Goal: Information Seeking & Learning: Learn about a topic

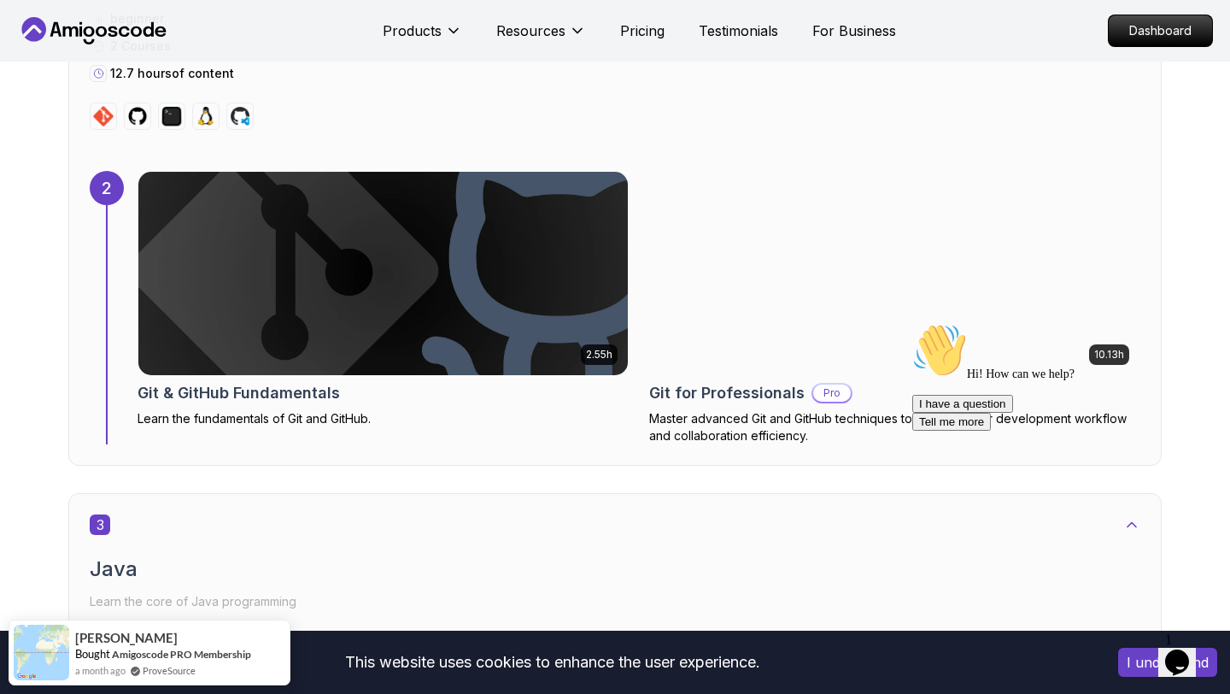
scroll to position [1941, 0]
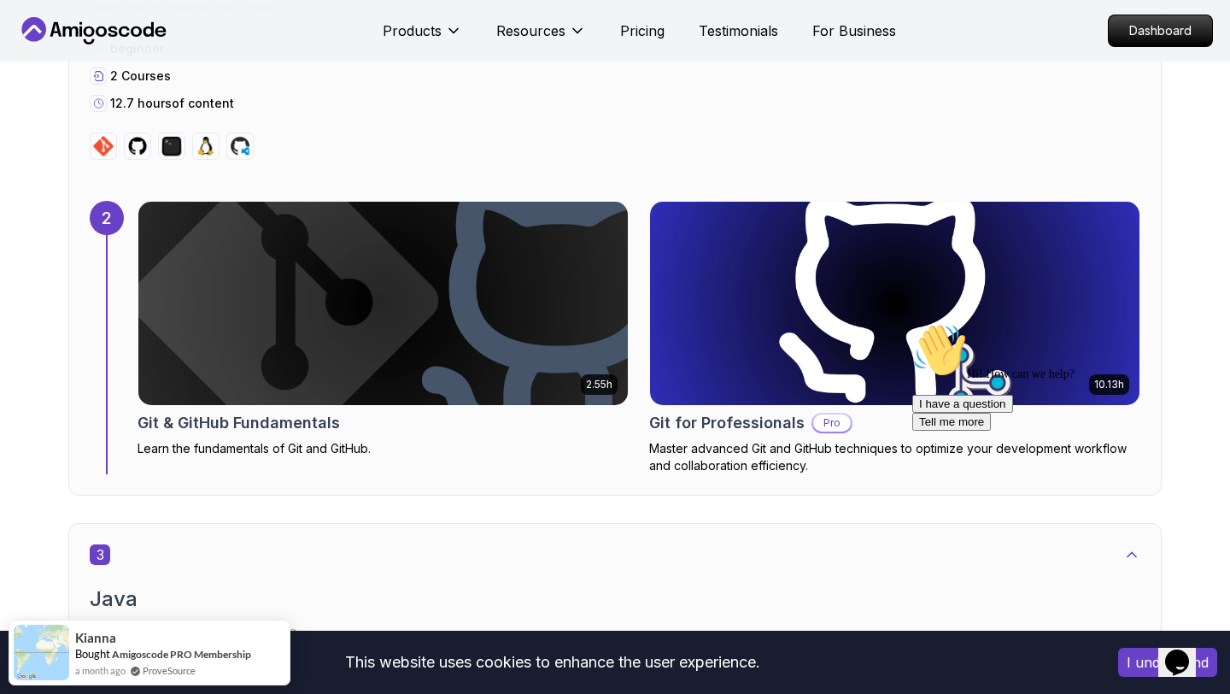
click at [685, 354] on img at bounding box center [895, 303] width 514 height 214
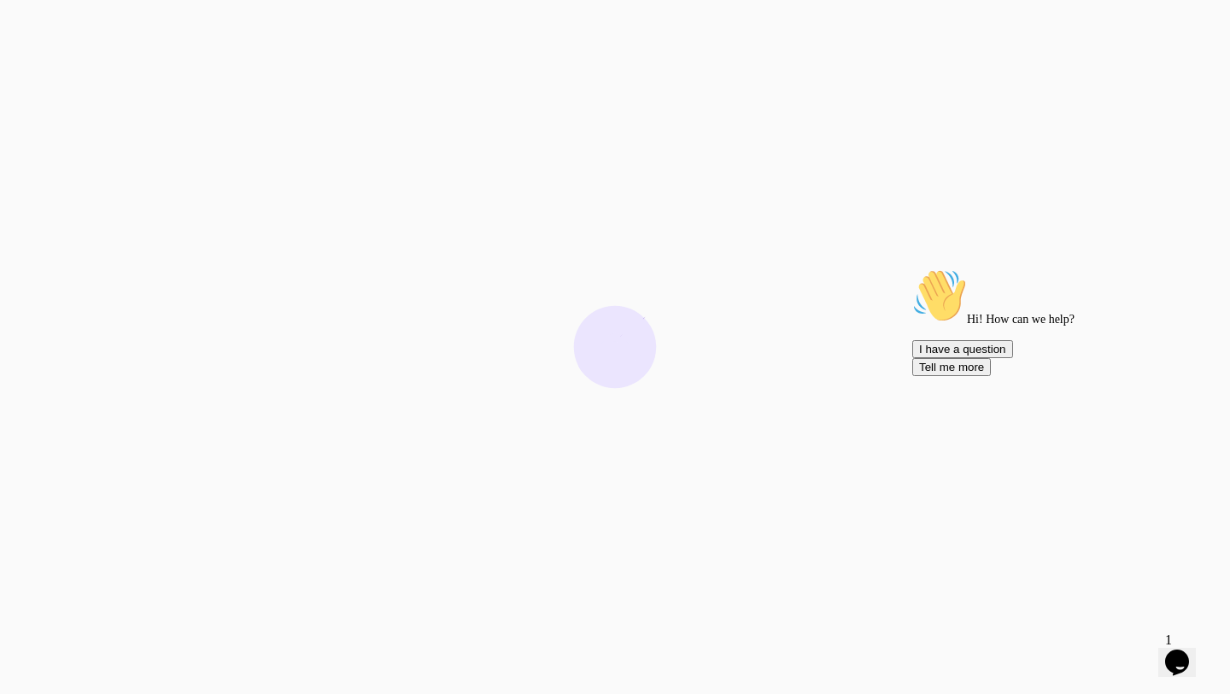
click at [912, 268] on icon "Chat attention grabber" at bounding box center [912, 268] width 0 height 0
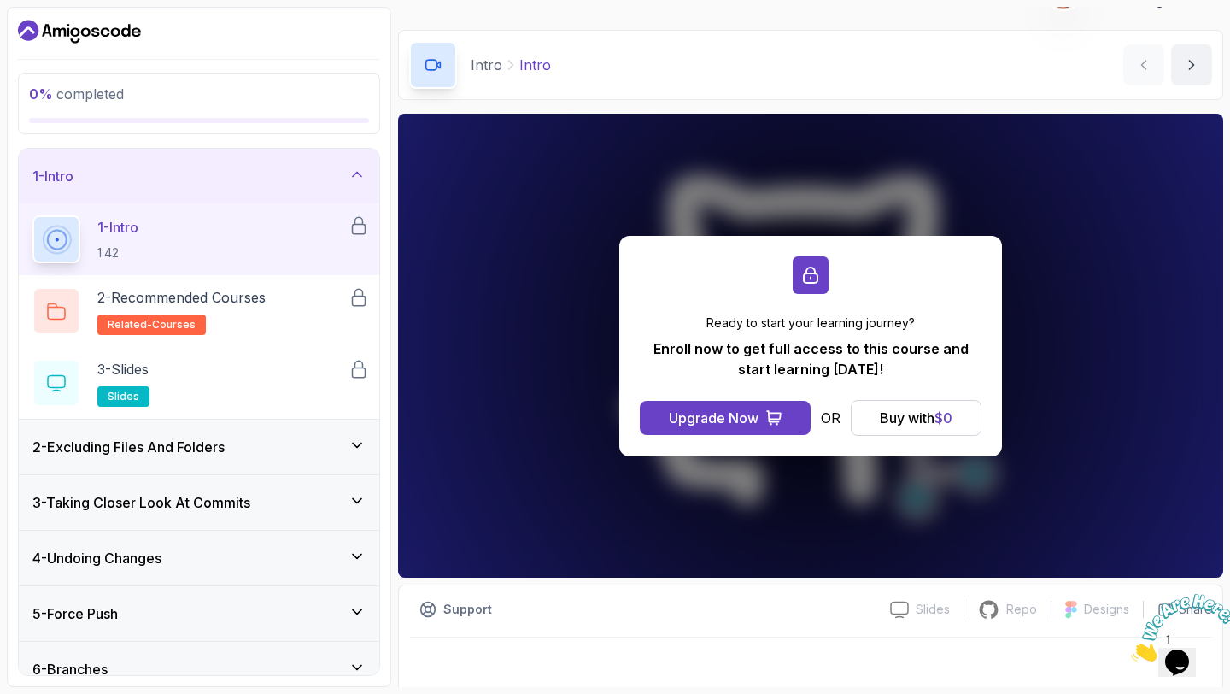
scroll to position [48, 0]
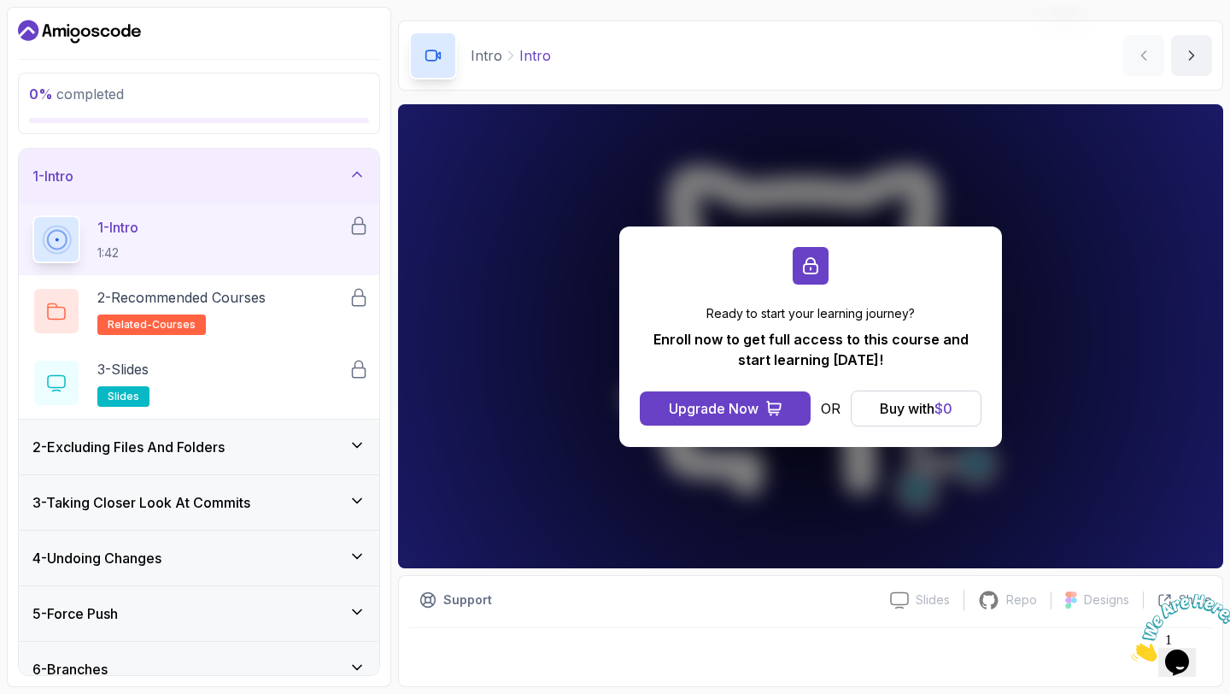
click at [363, 445] on icon at bounding box center [357, 445] width 17 height 17
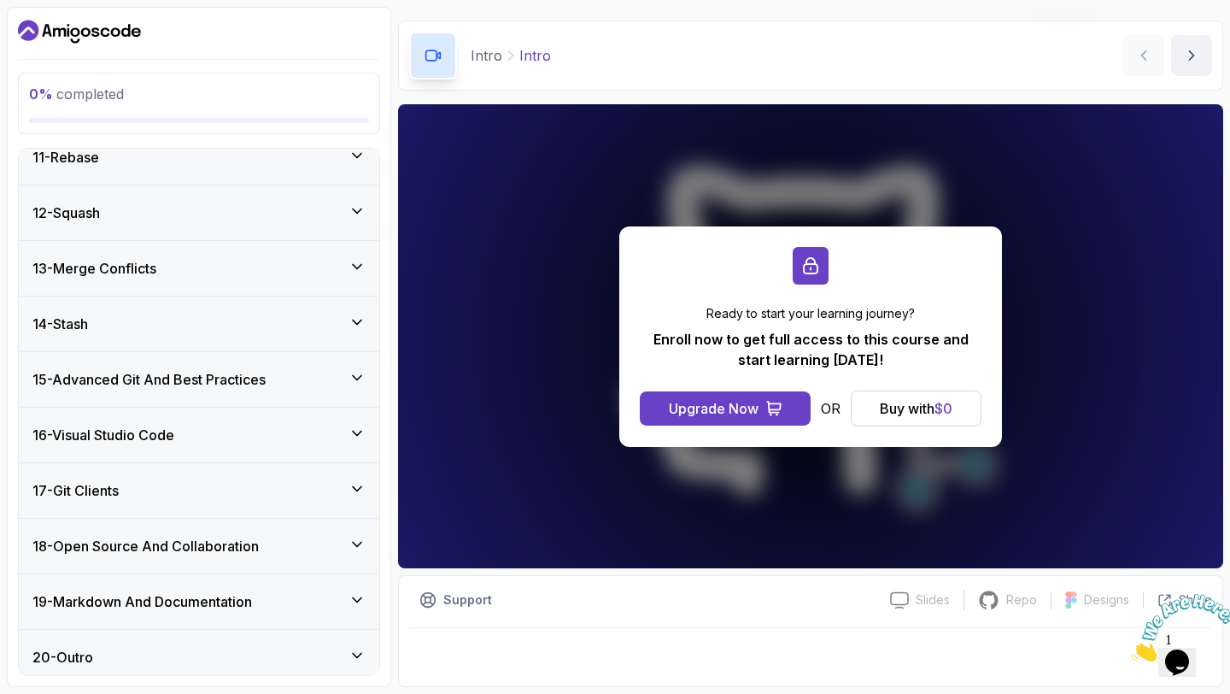
scroll to position [870, 0]
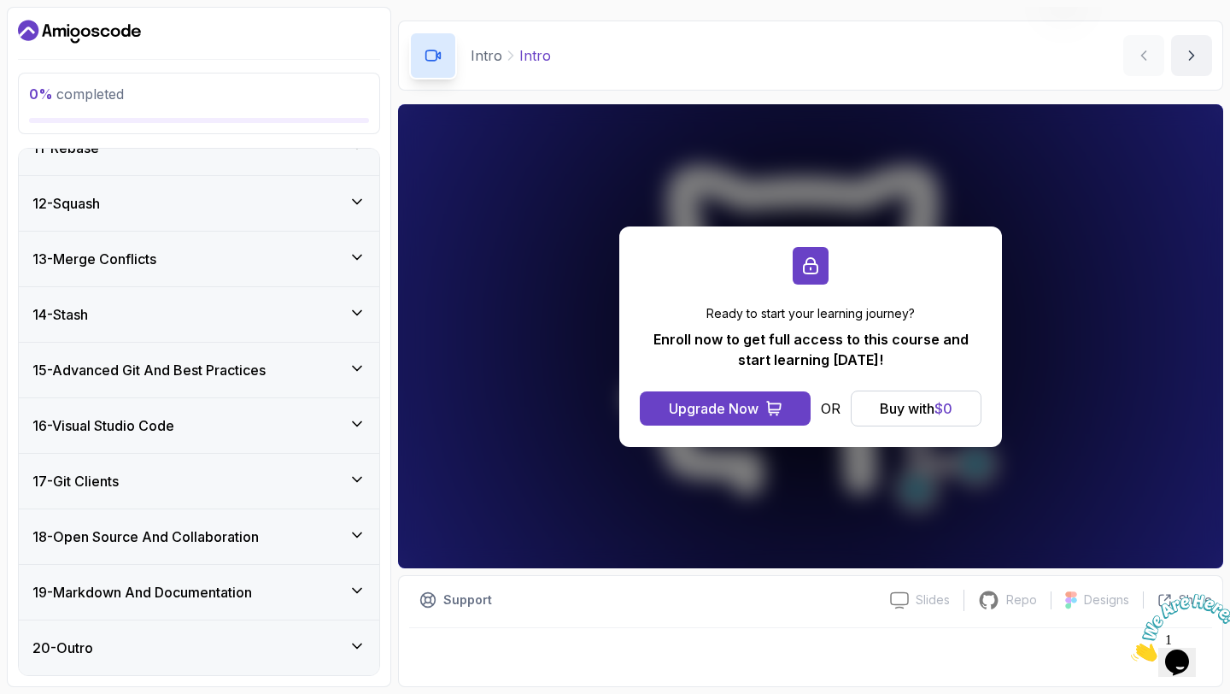
click at [360, 587] on icon at bounding box center [357, 590] width 17 height 17
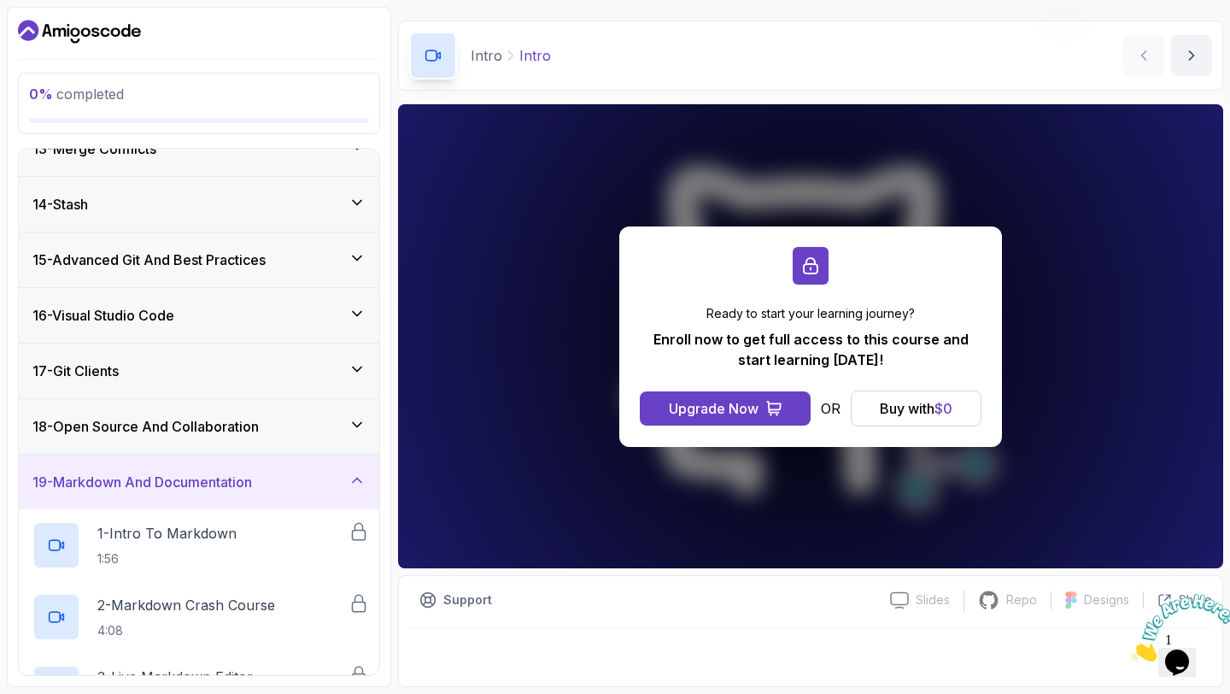
scroll to position [692, 0]
click at [361, 486] on icon at bounding box center [357, 481] width 17 height 17
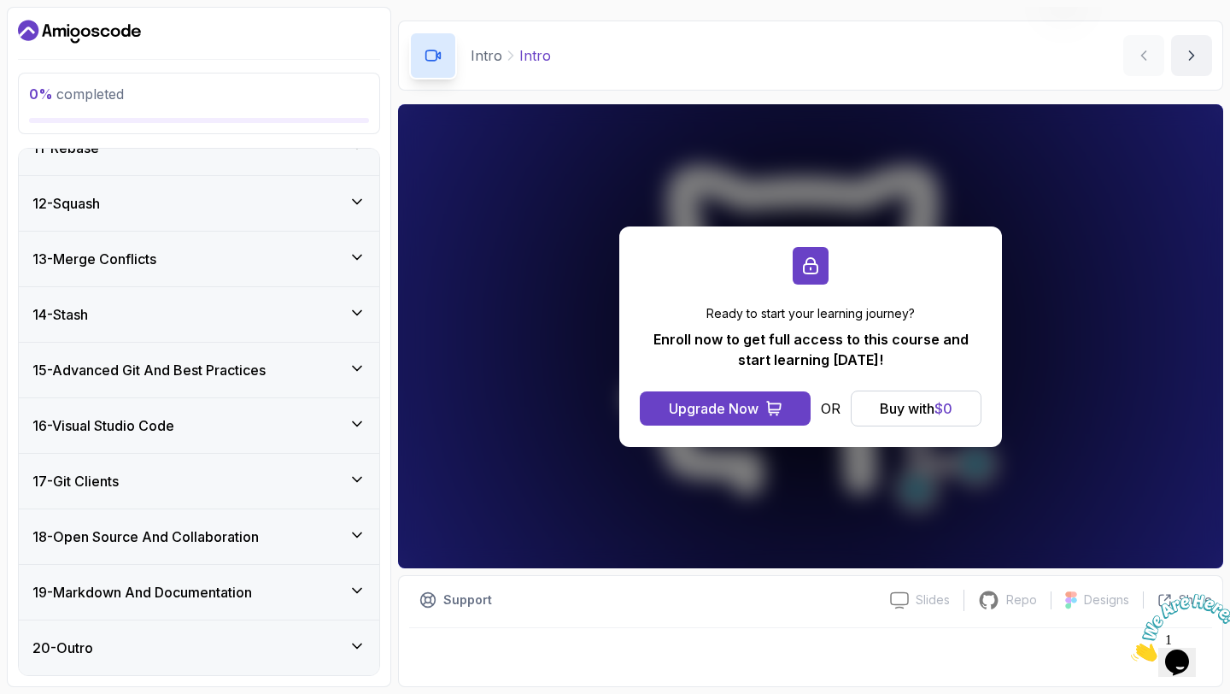
scroll to position [583, 0]
click at [359, 474] on icon at bounding box center [357, 479] width 17 height 17
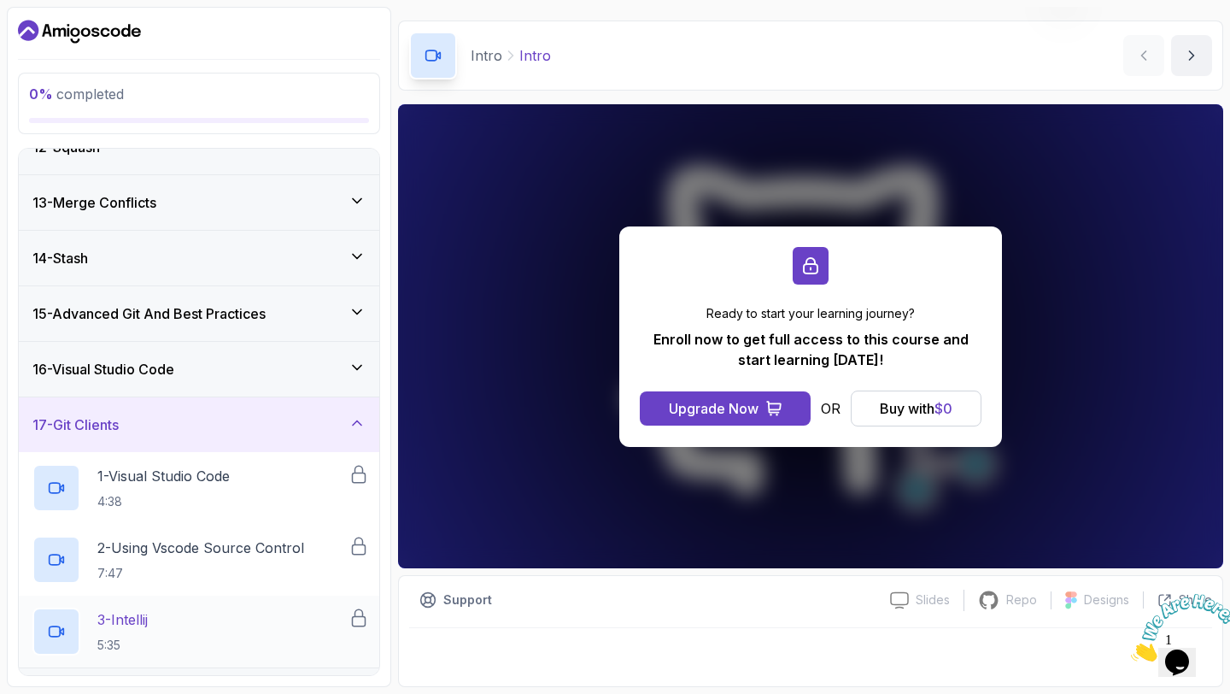
scroll to position [635, 0]
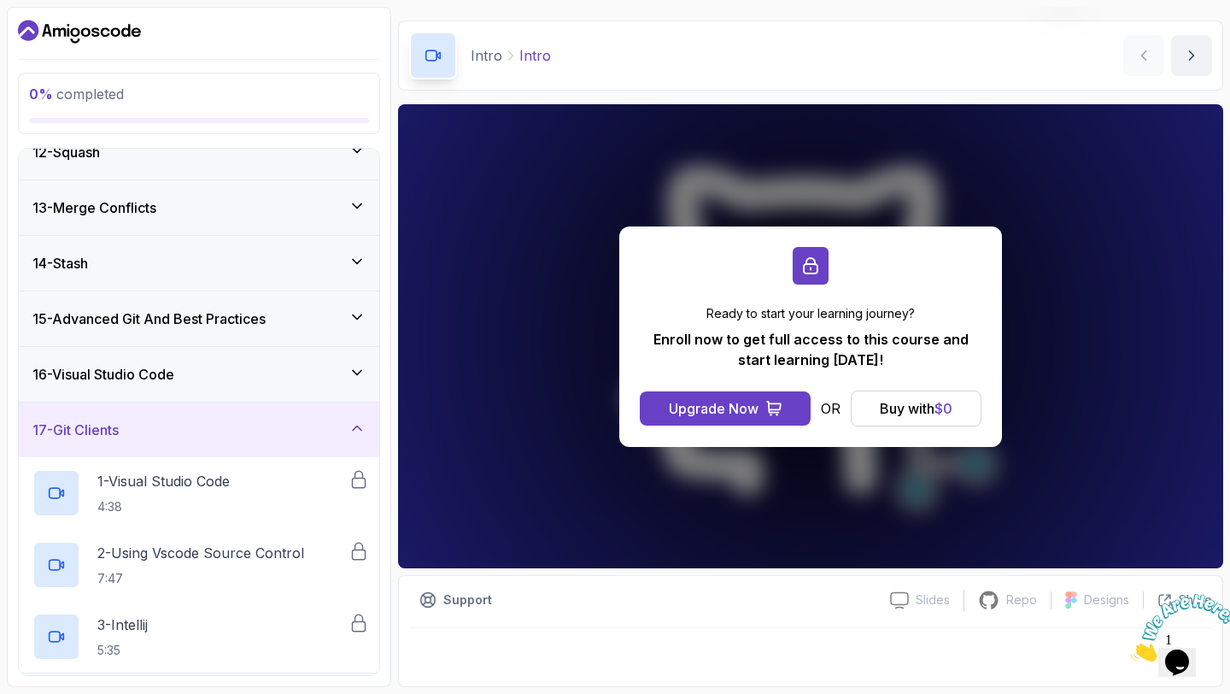
click at [359, 422] on icon at bounding box center [357, 427] width 17 height 17
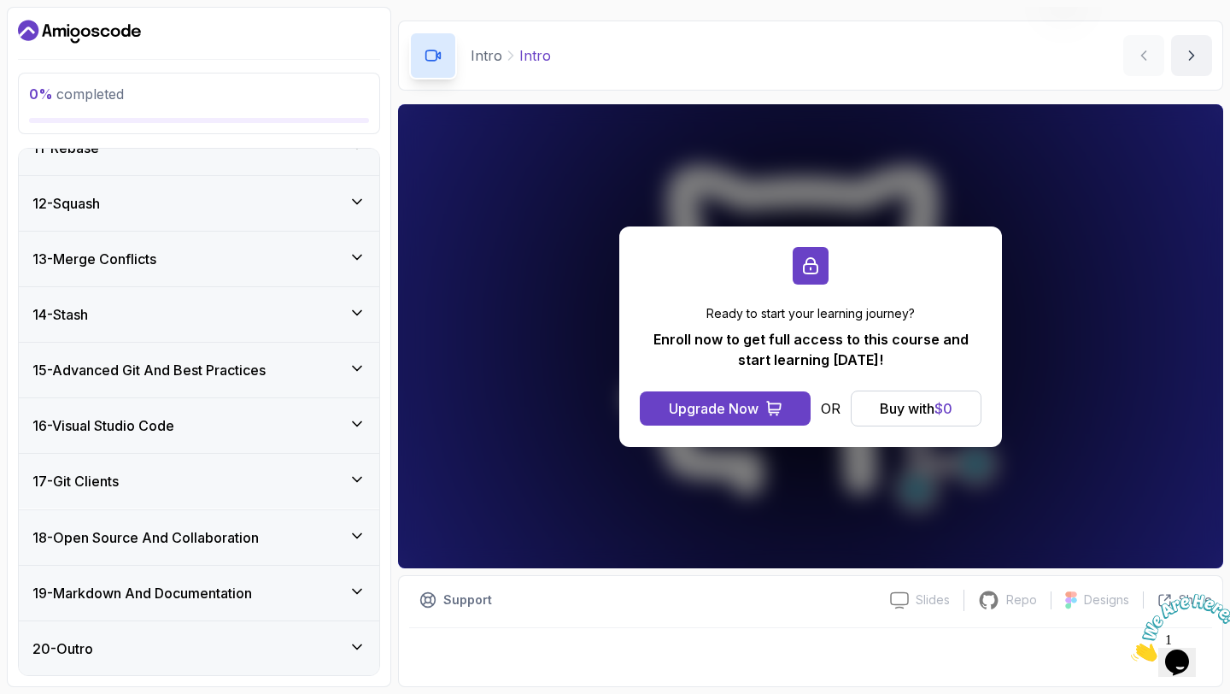
scroll to position [583, 0]
click at [363, 424] on icon at bounding box center [357, 423] width 17 height 17
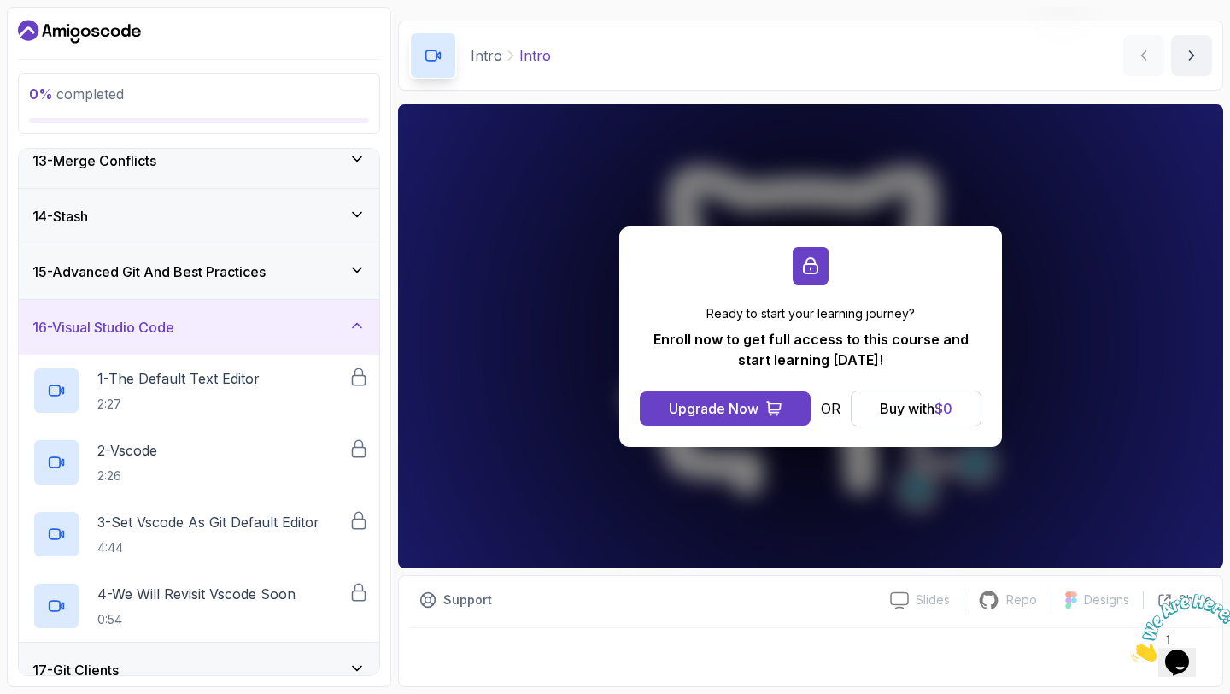
scroll to position [676, 0]
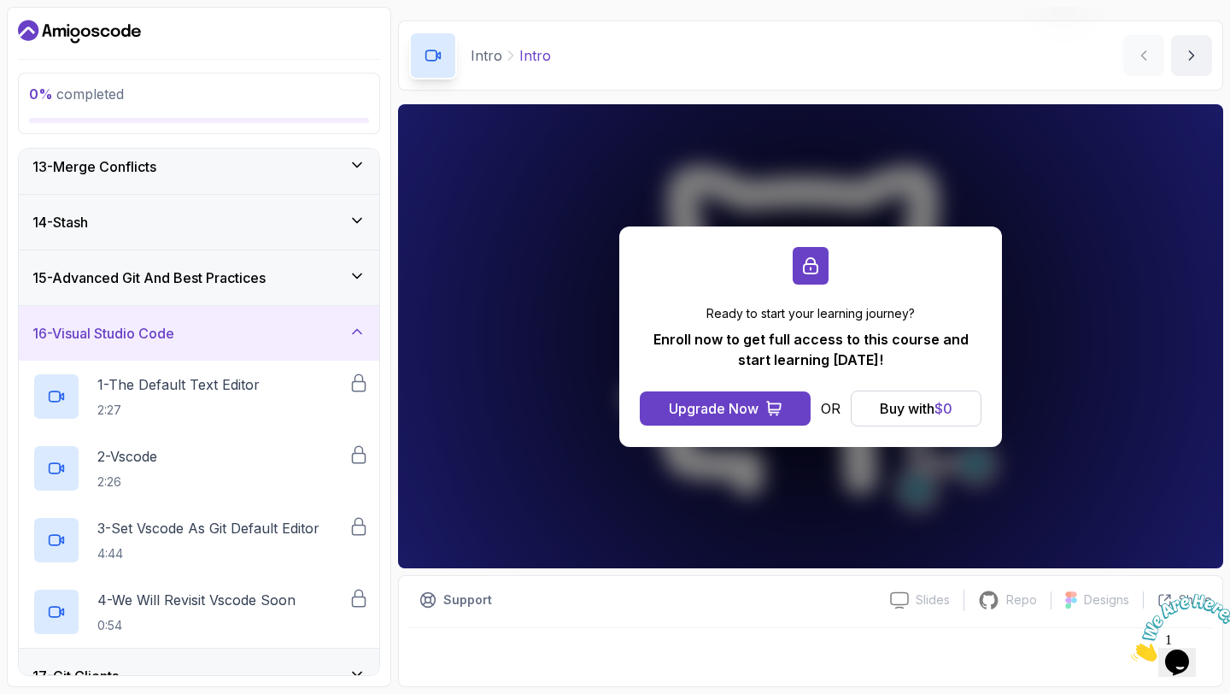
click at [359, 333] on icon at bounding box center [357, 331] width 17 height 17
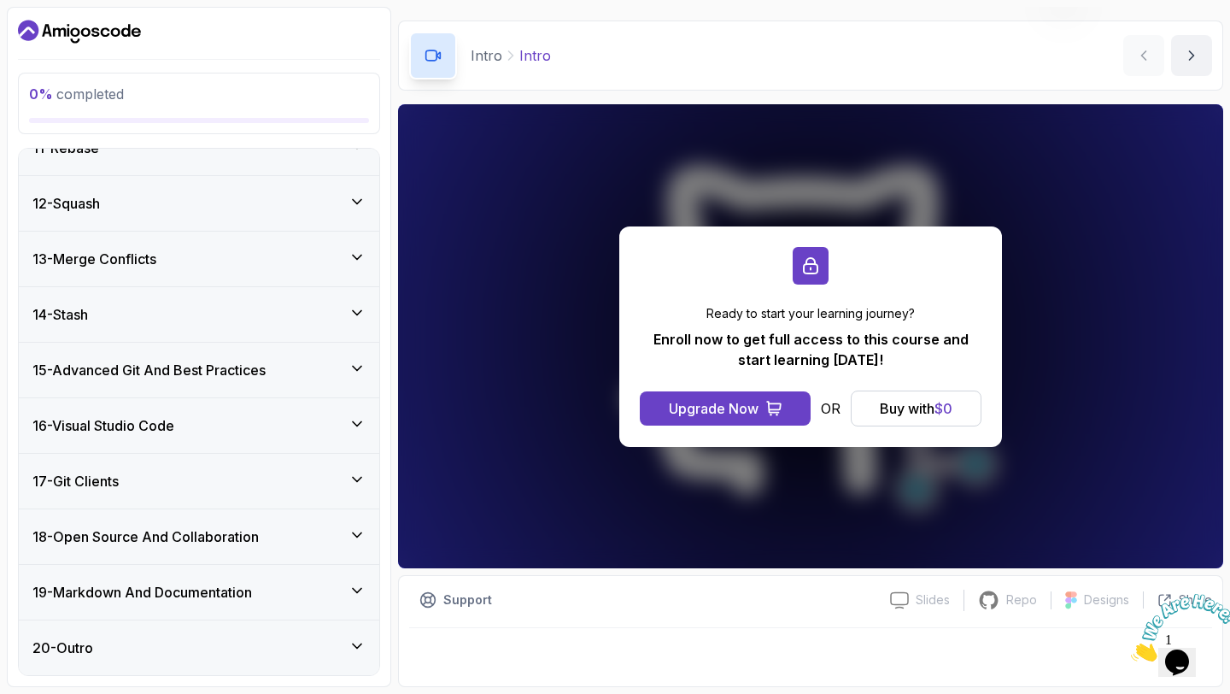
scroll to position [536, 0]
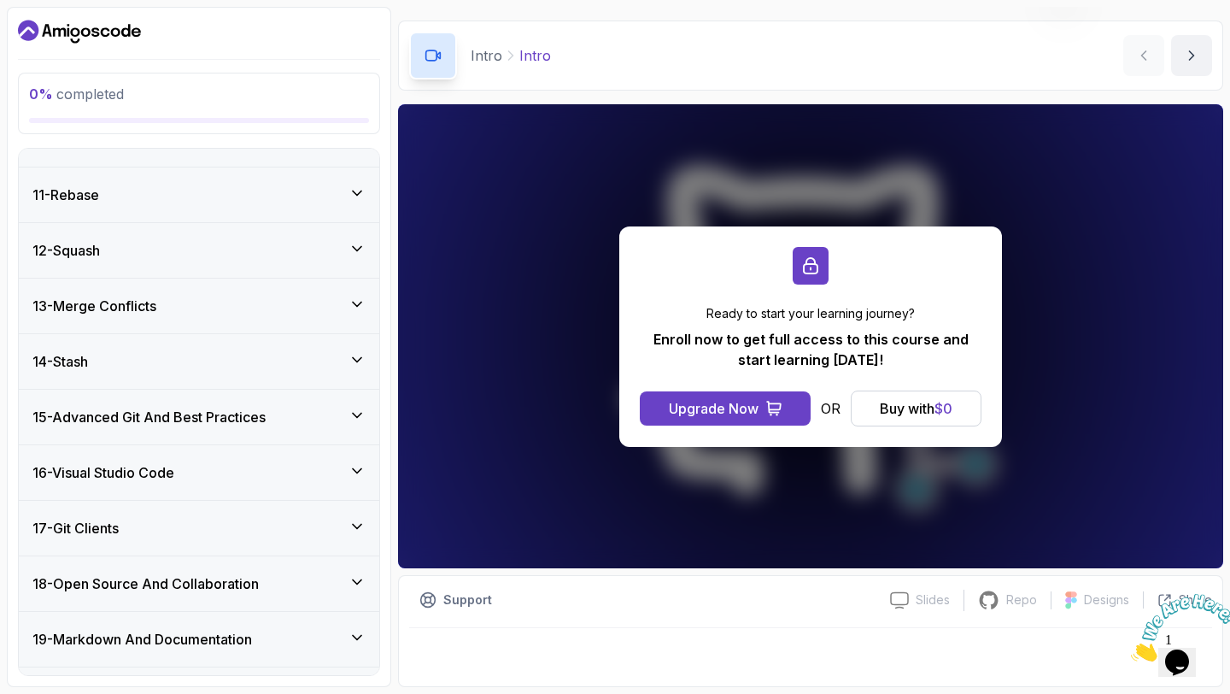
click at [356, 404] on div "15 - Advanced Git And Best Practices" at bounding box center [199, 417] width 360 height 55
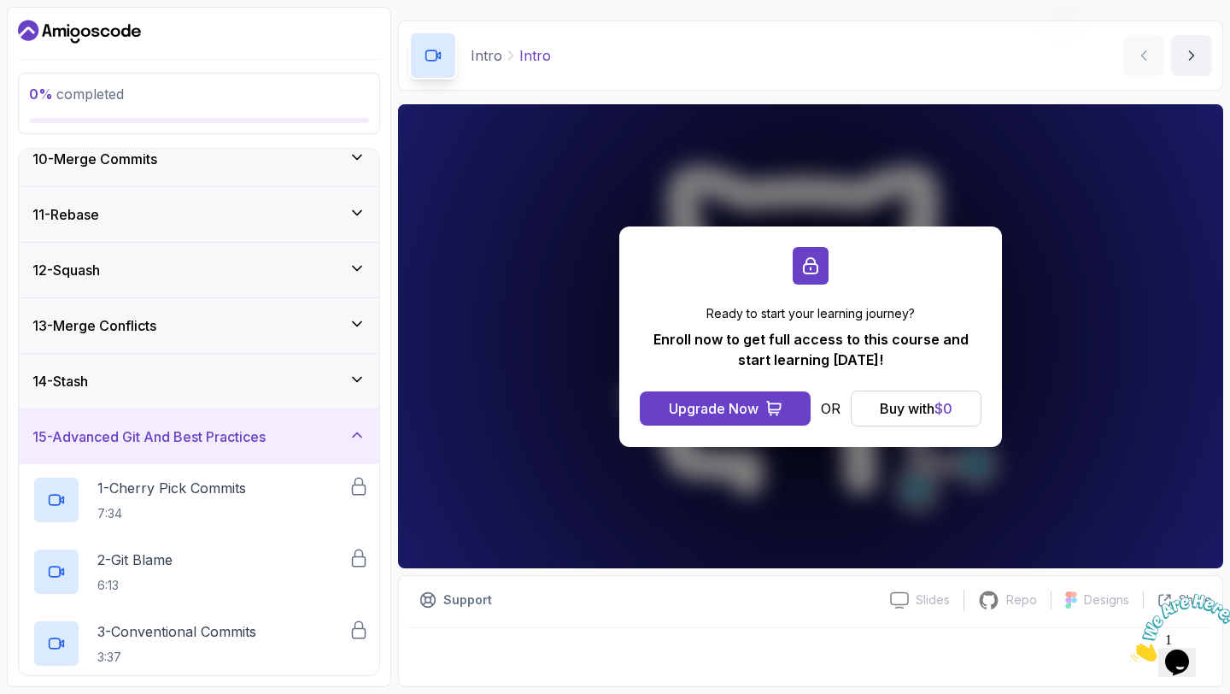
scroll to position [497, 0]
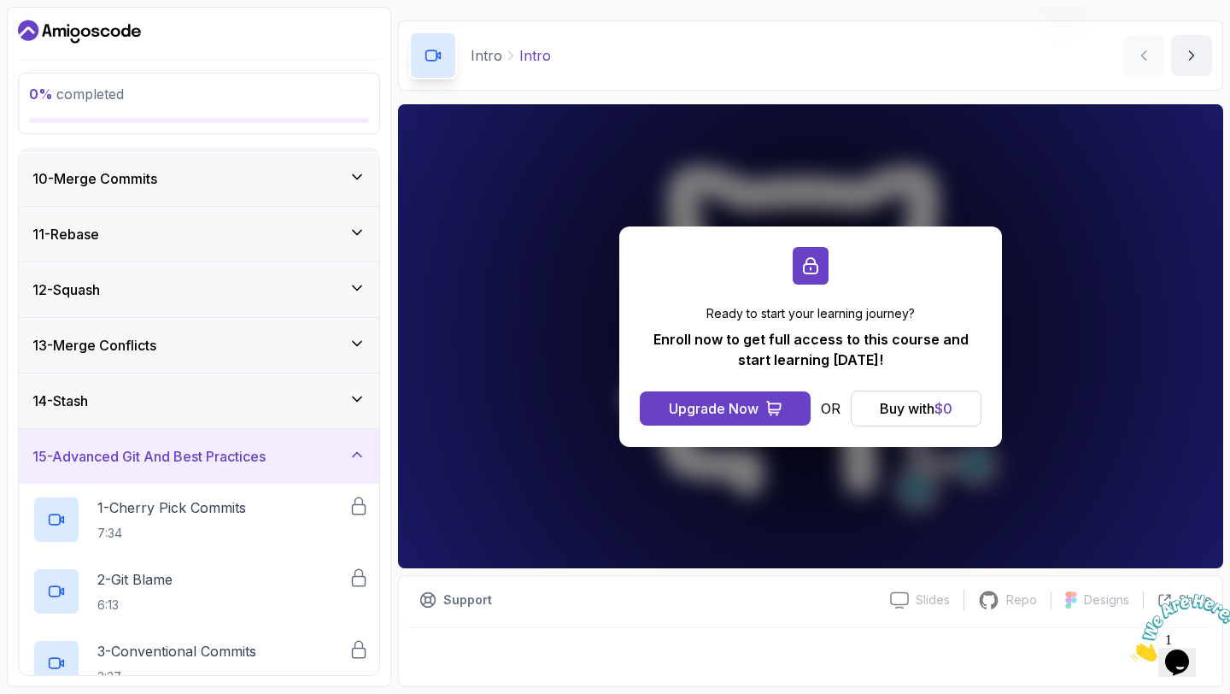
click at [355, 454] on icon at bounding box center [357, 455] width 9 height 4
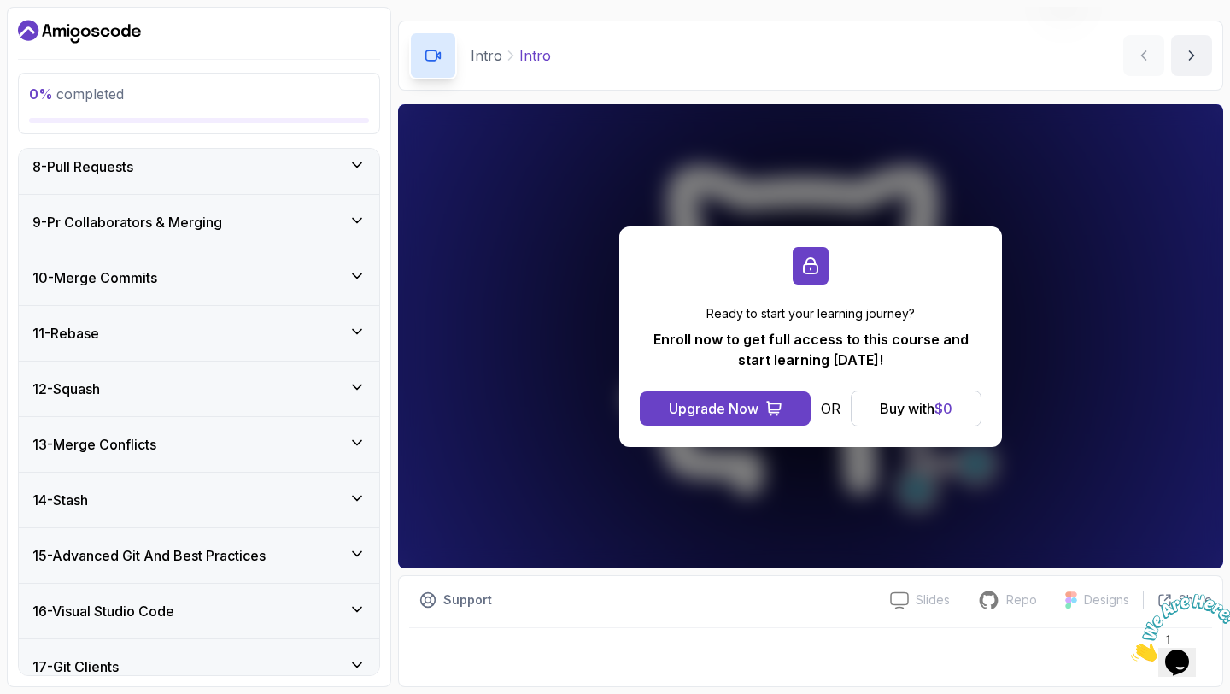
scroll to position [390, 0]
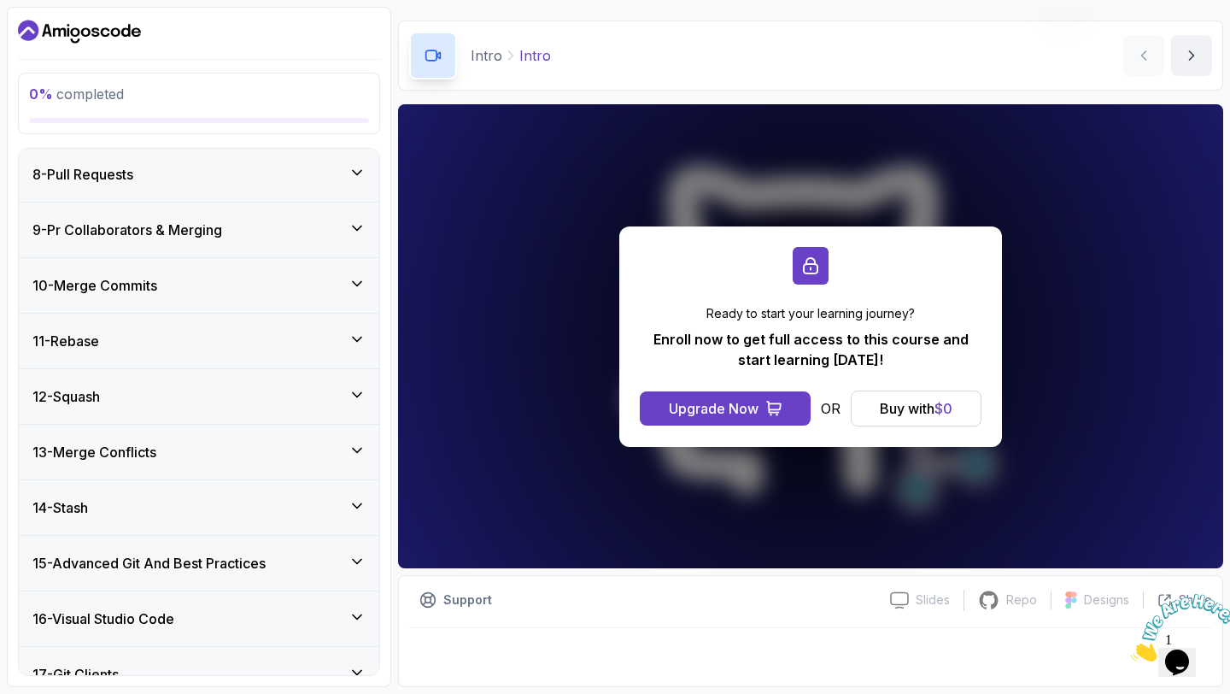
click at [358, 445] on icon at bounding box center [357, 450] width 17 height 17
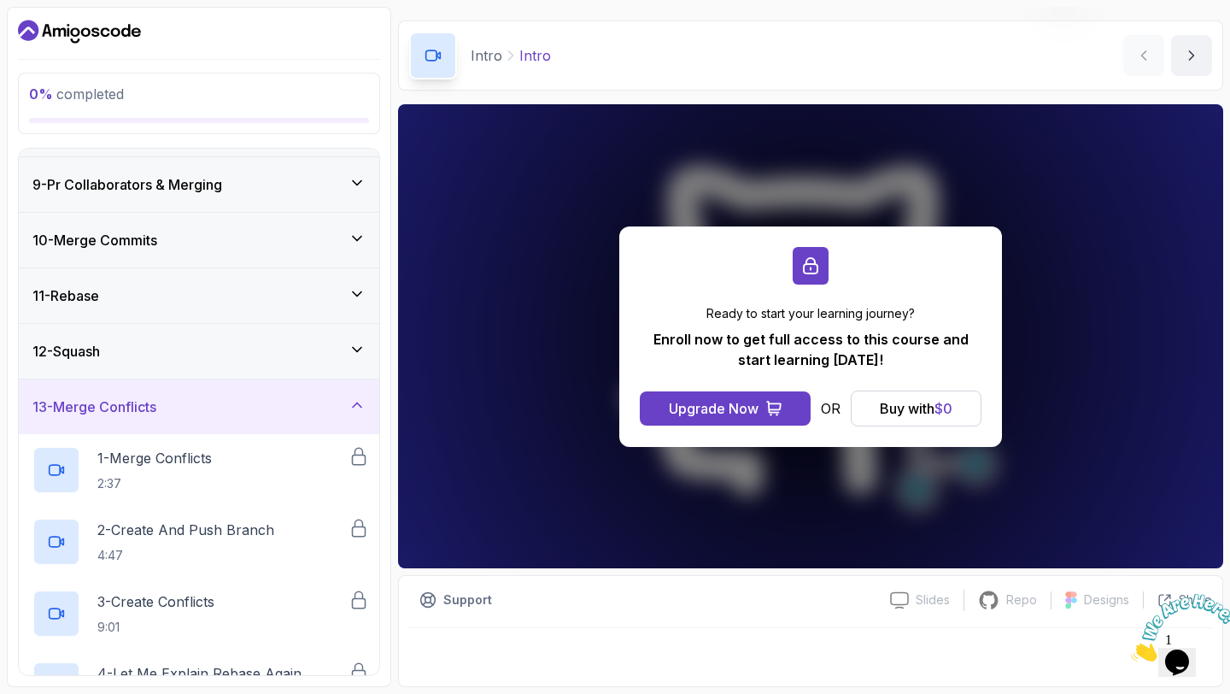
scroll to position [431, 0]
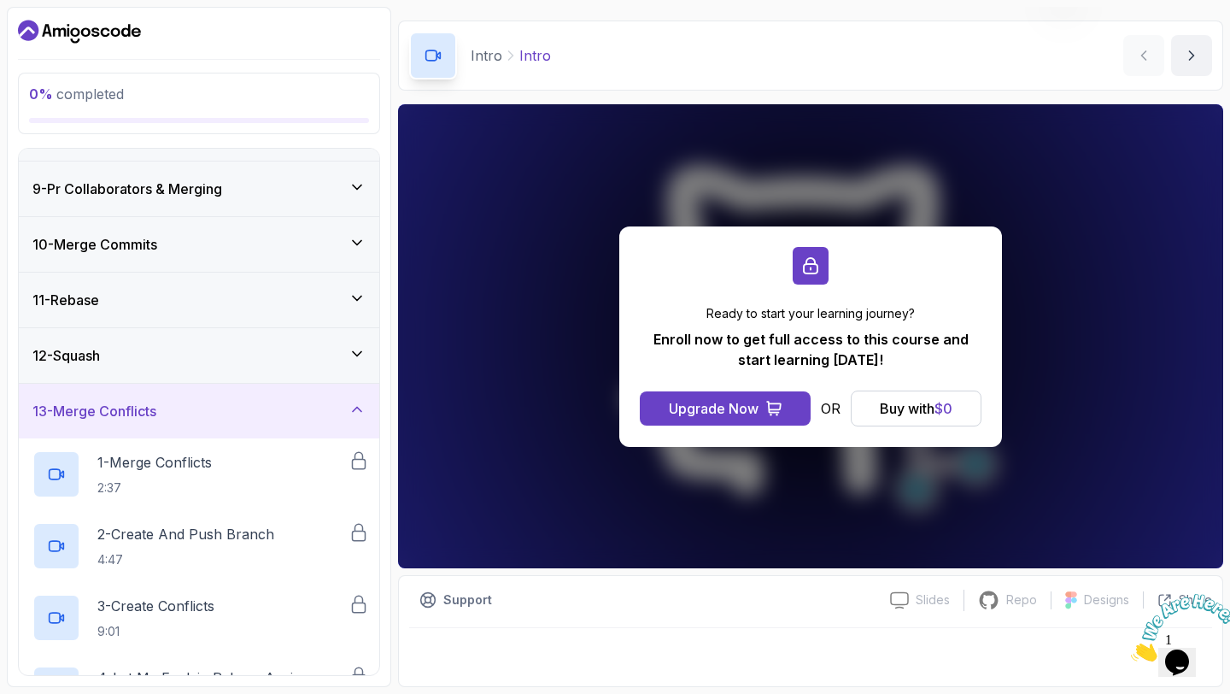
click at [354, 407] on icon at bounding box center [357, 409] width 17 height 17
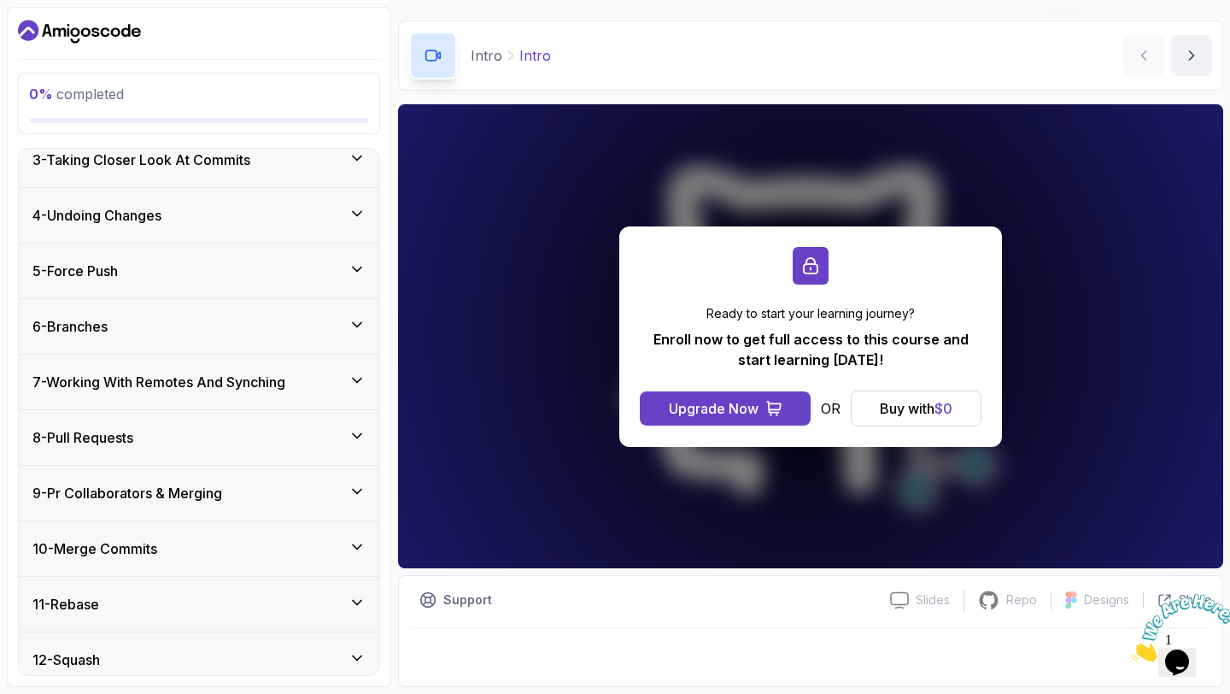
scroll to position [0, 0]
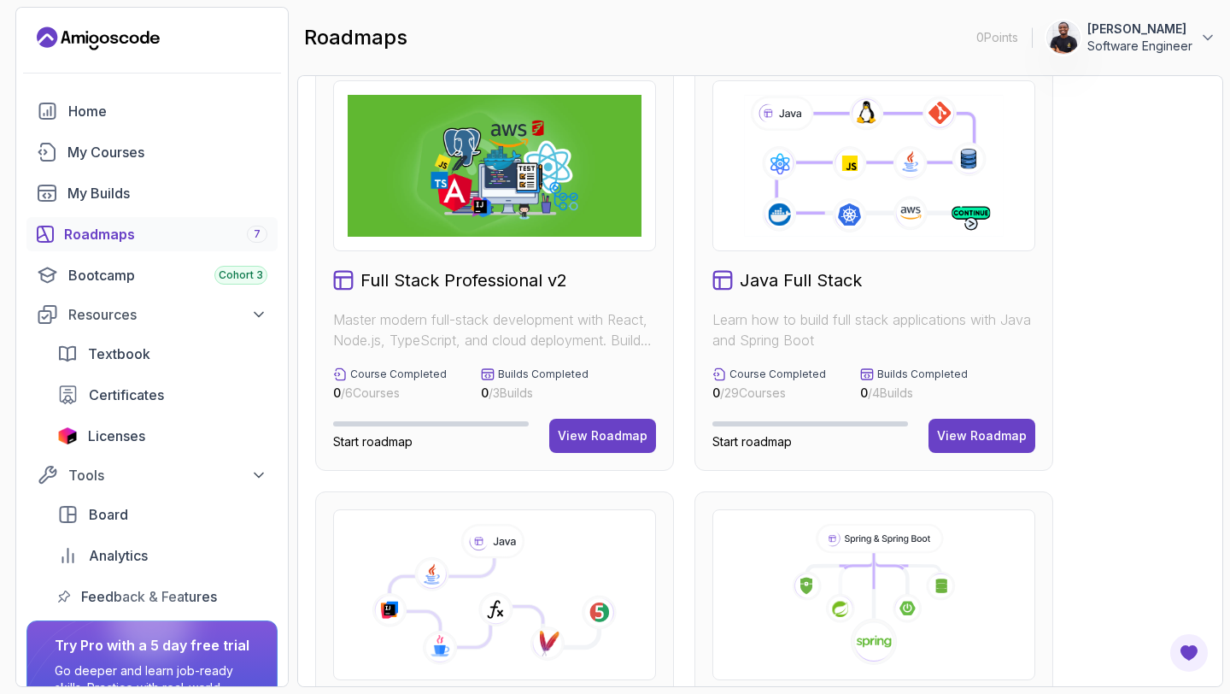
scroll to position [37, 0]
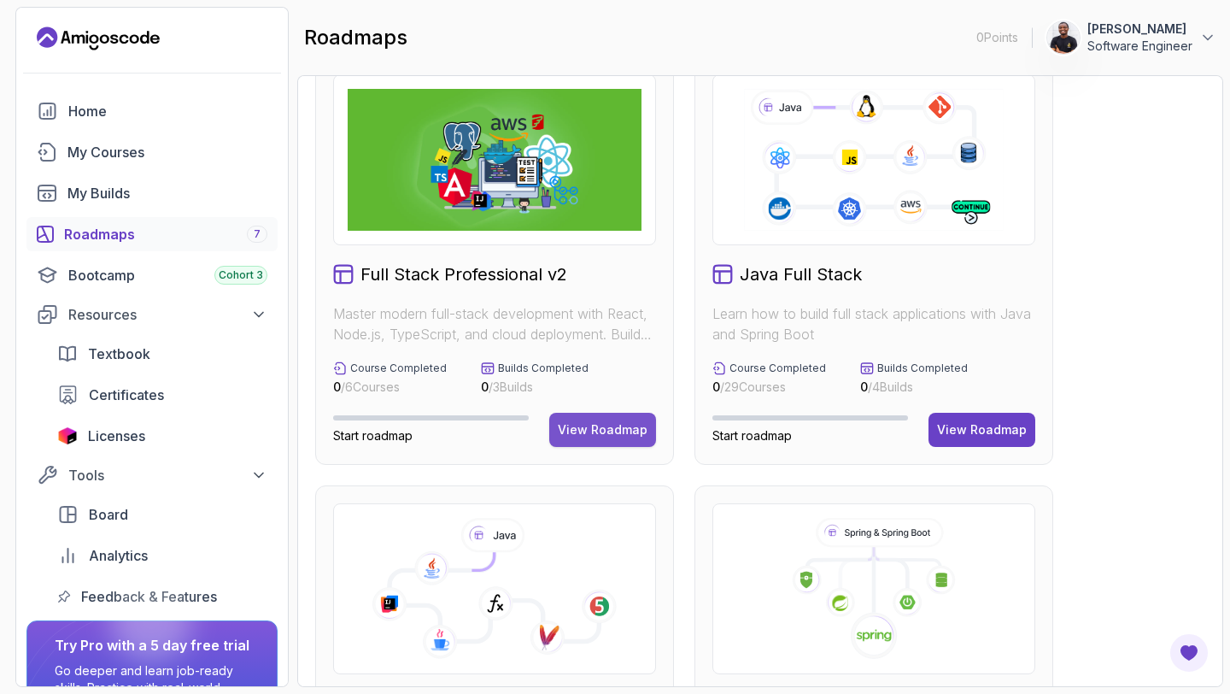
click at [629, 436] on div "View Roadmap" at bounding box center [603, 429] width 90 height 17
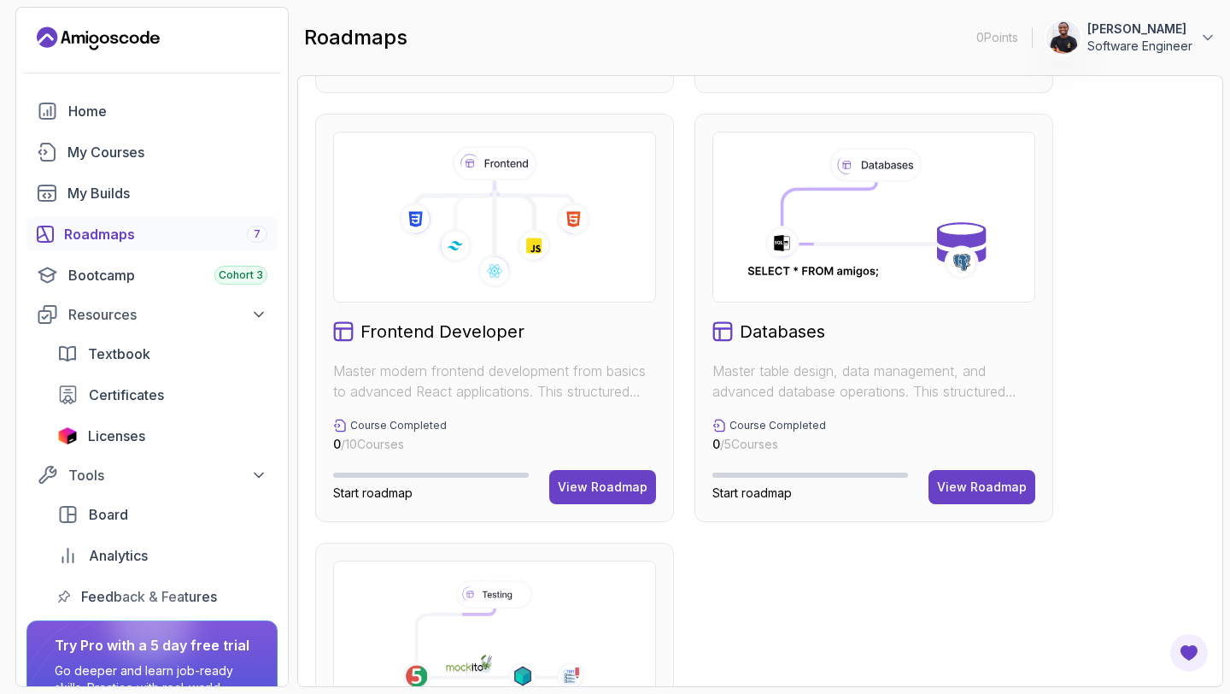
scroll to position [862, 0]
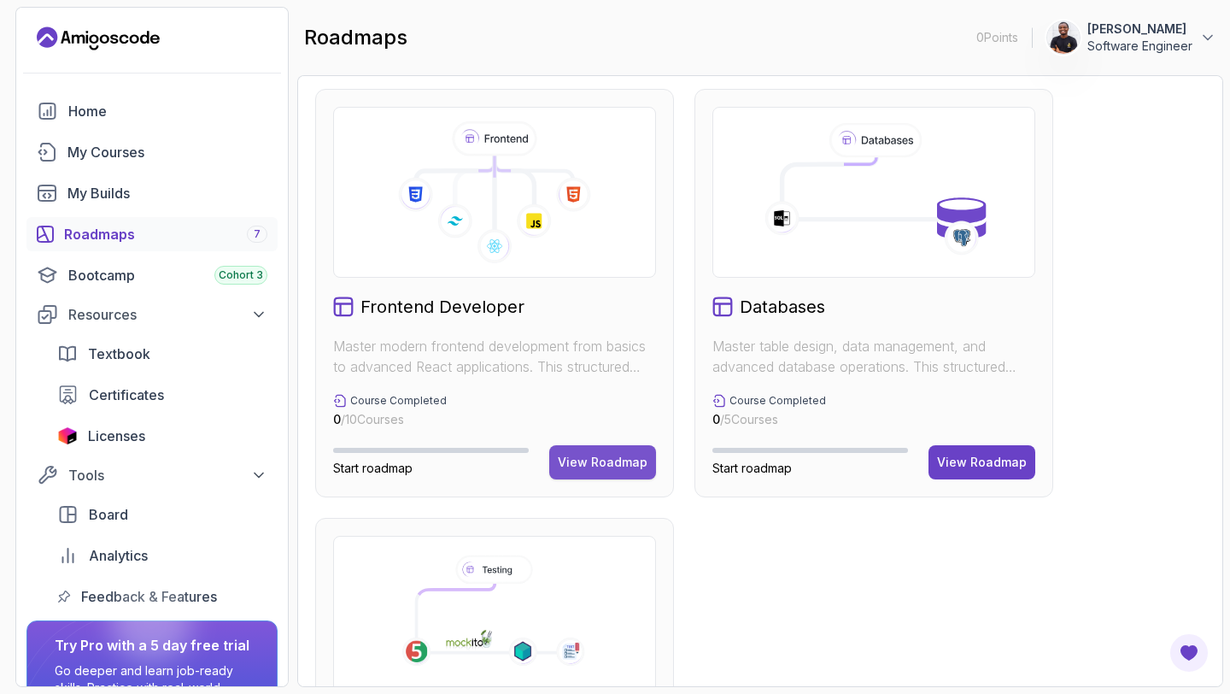
click at [628, 475] on button "View Roadmap" at bounding box center [602, 462] width 107 height 34
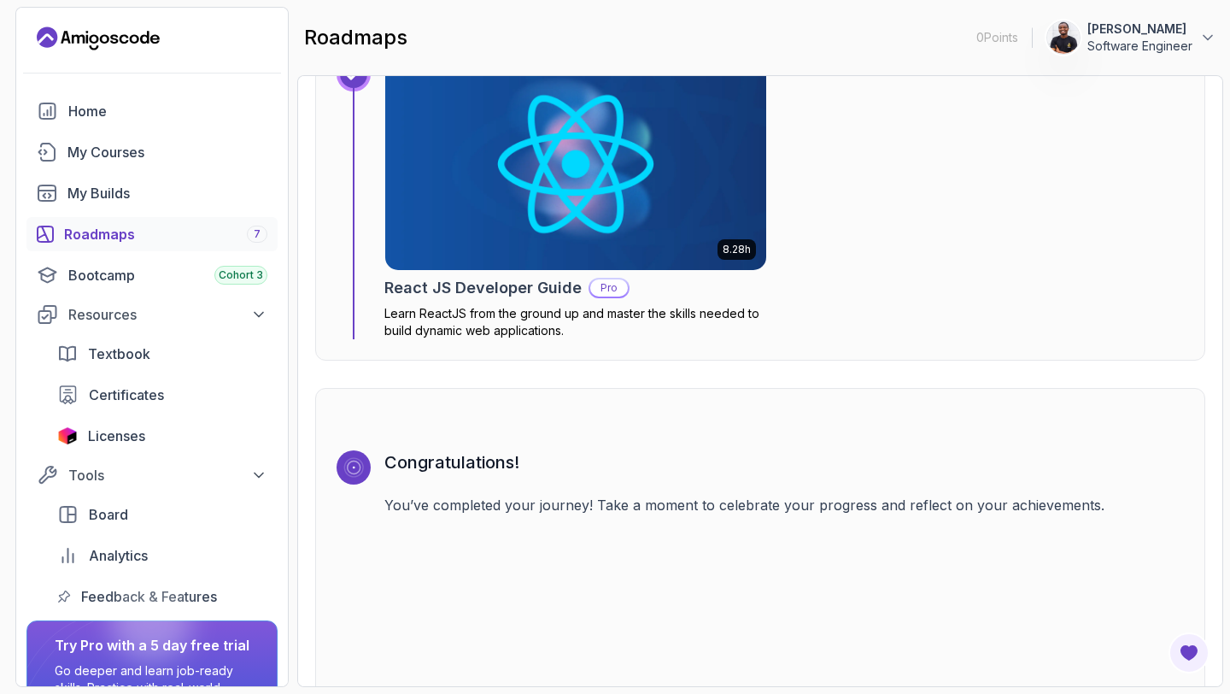
scroll to position [4654, 0]
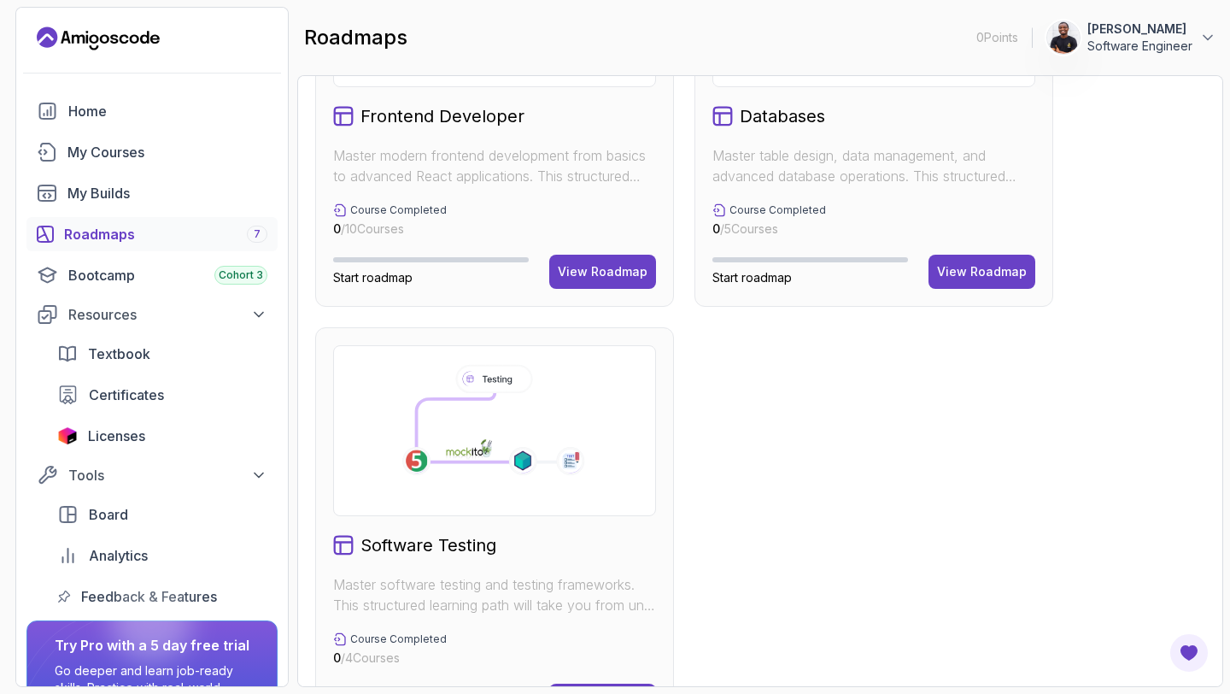
scroll to position [1119, 0]
